Goal: Task Accomplishment & Management: Use online tool/utility

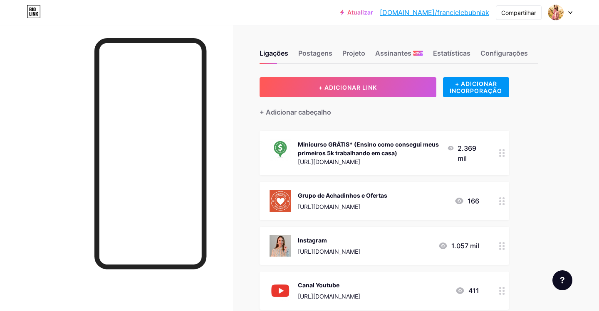
click at [410, 148] on div "Minicurso GRÁTIS* (Ensino como consegui meus primeiros 5k trabalhando em casa)" at bounding box center [369, 148] width 143 height 17
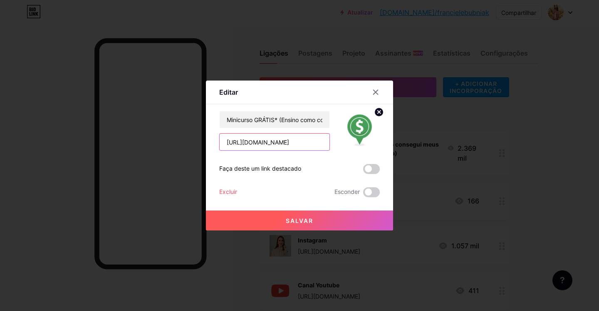
click at [316, 141] on input "[URL][DOMAIN_NAME]" at bounding box center [275, 142] width 110 height 17
paste input "://[DOMAIN_NAME][URL]"
type input "[URL][DOMAIN_NAME]"
click at [353, 217] on button "Salvar" at bounding box center [299, 221] width 187 height 20
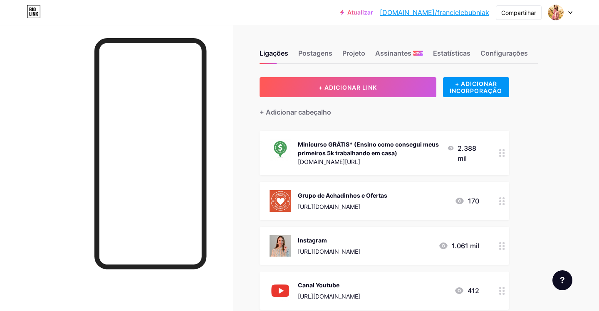
click at [324, 161] on font "svzap.com/biottkprd" at bounding box center [329, 161] width 62 height 7
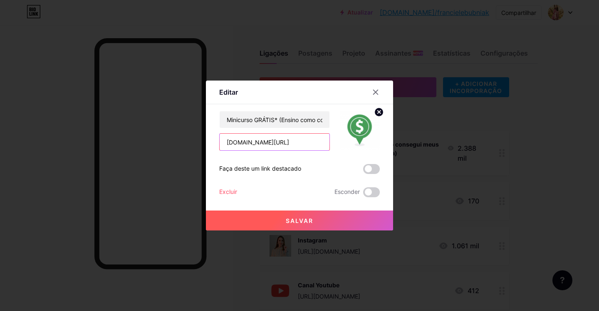
drag, startPoint x: 301, startPoint y: 143, endPoint x: 210, endPoint y: 141, distance: 90.7
click at [210, 141] on div "Editar Contente YouTube Reproduza vídeos do YouTube sem sair da sua página. ADI…" at bounding box center [299, 156] width 187 height 150
